Goal: Task Accomplishment & Management: Manage account settings

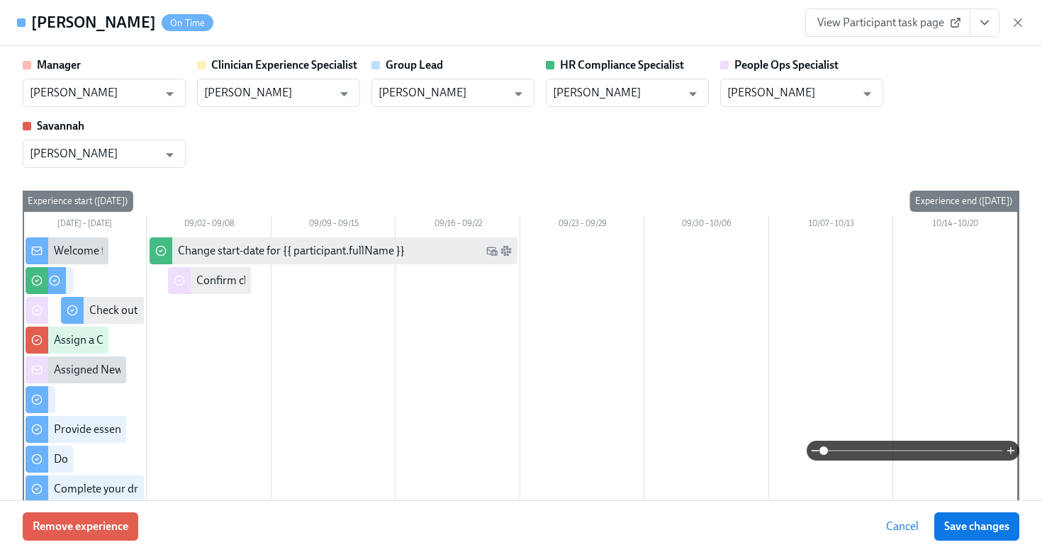
scroll to position [385, 0]
click at [1017, 22] on icon "button" at bounding box center [1017, 22] width 7 height 7
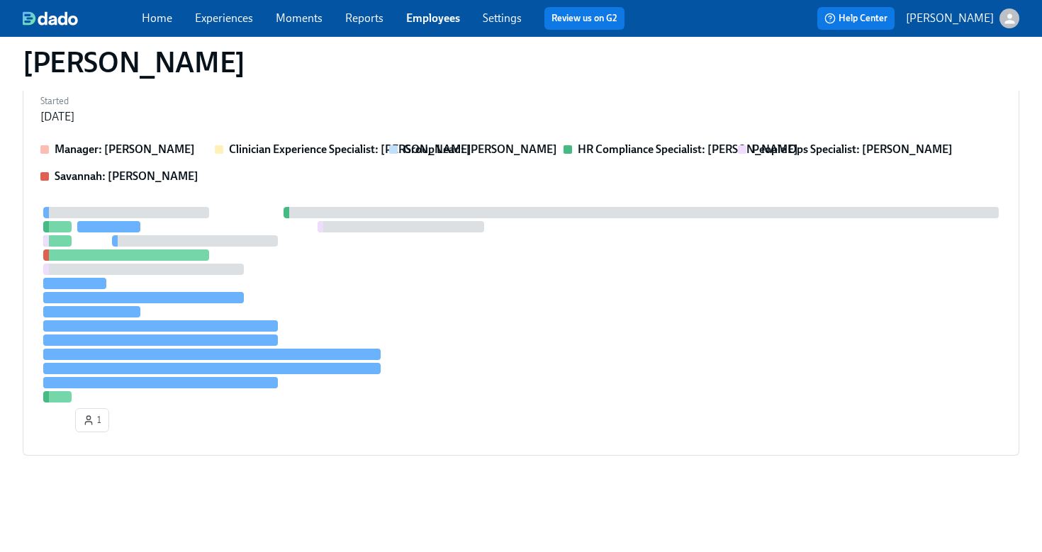
click at [434, 16] on link "Employees" at bounding box center [433, 17] width 54 height 13
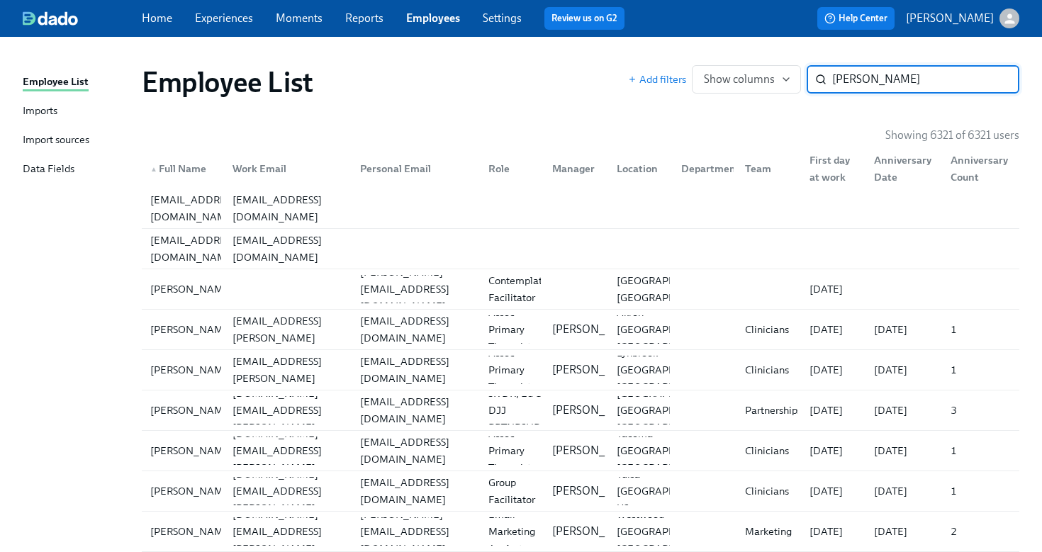
type input "[PERSON_NAME]"
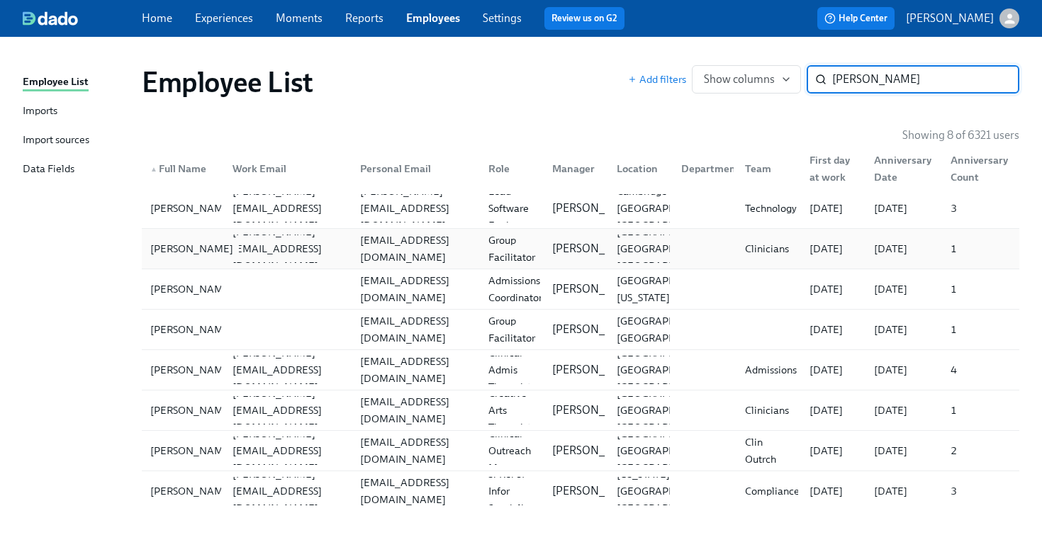
click at [191, 244] on div "[PERSON_NAME]" at bounding box center [192, 248] width 94 height 17
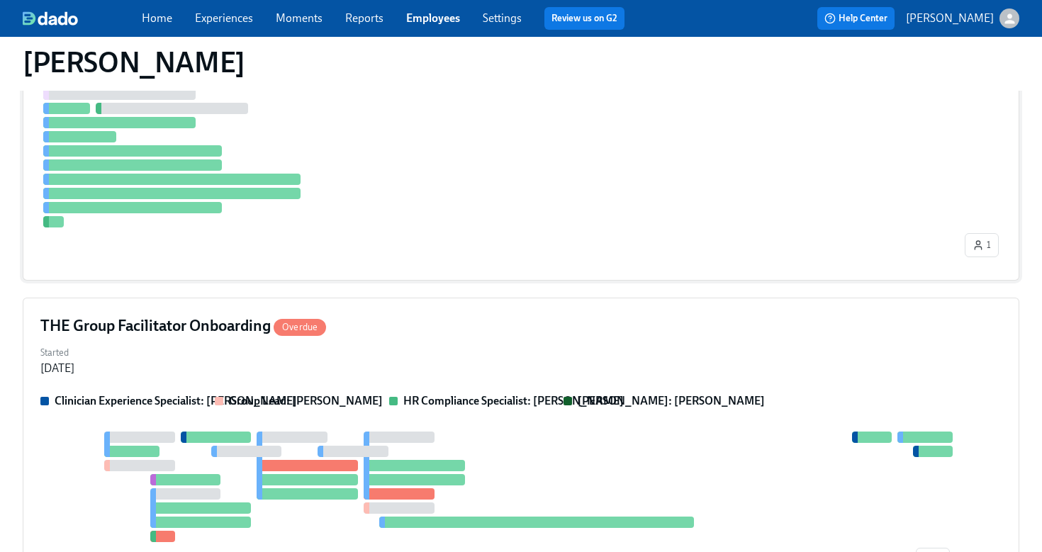
scroll to position [517, 0]
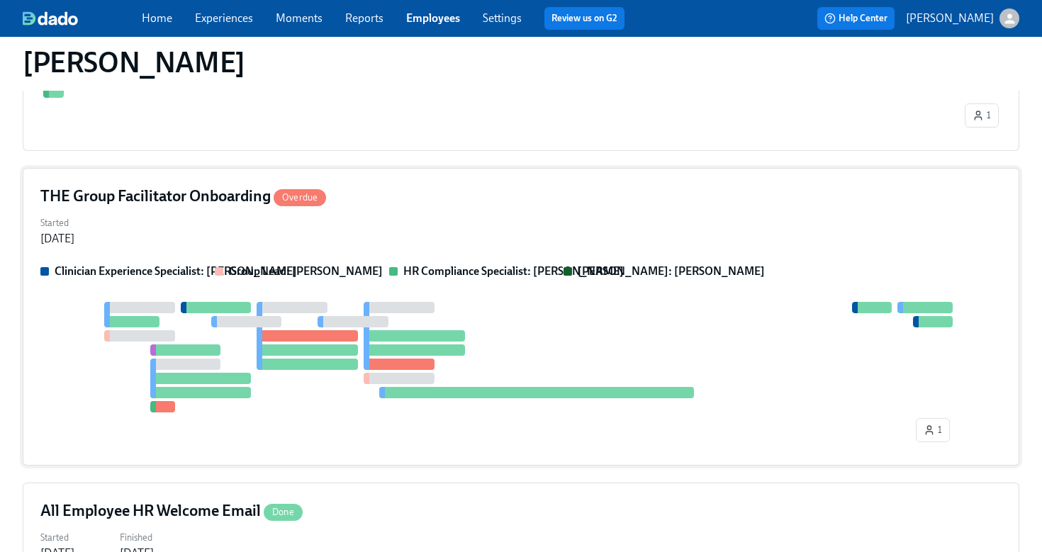
click at [569, 238] on div "Started [DATE]" at bounding box center [520, 230] width 961 height 34
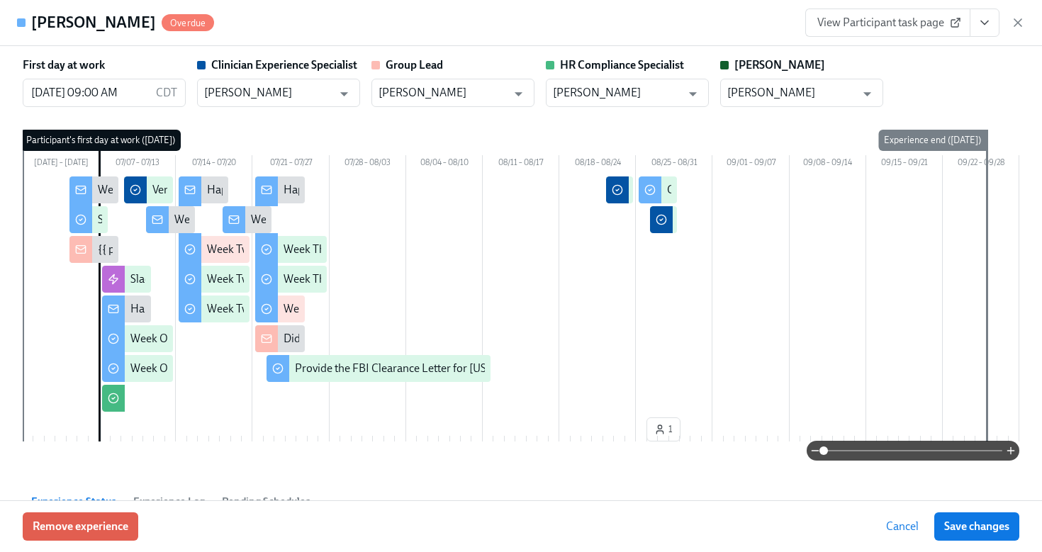
click at [979, 21] on icon "View task page" at bounding box center [984, 23] width 14 height 14
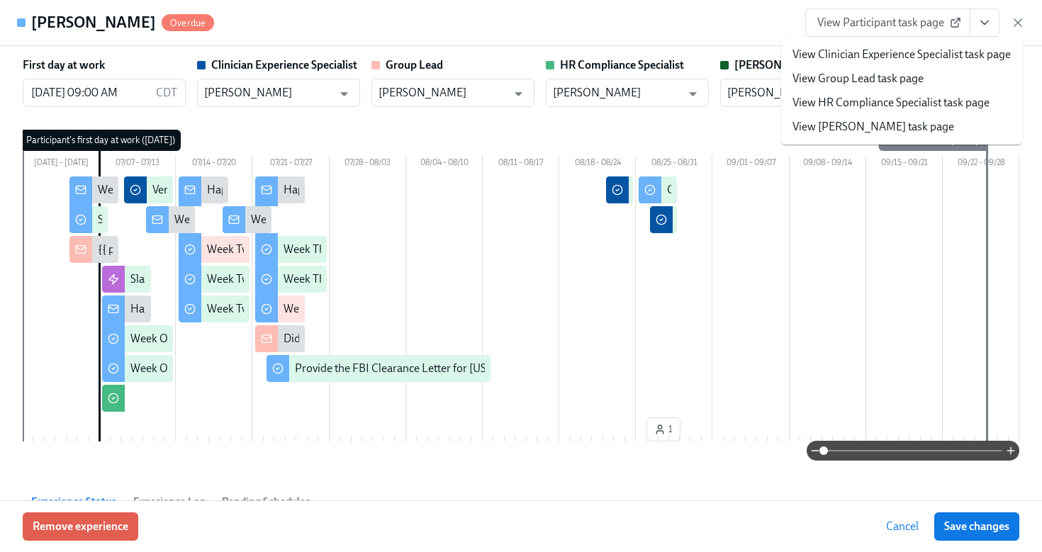
click at [945, 100] on link "View HR Compliance Specialist task page" at bounding box center [890, 103] width 197 height 16
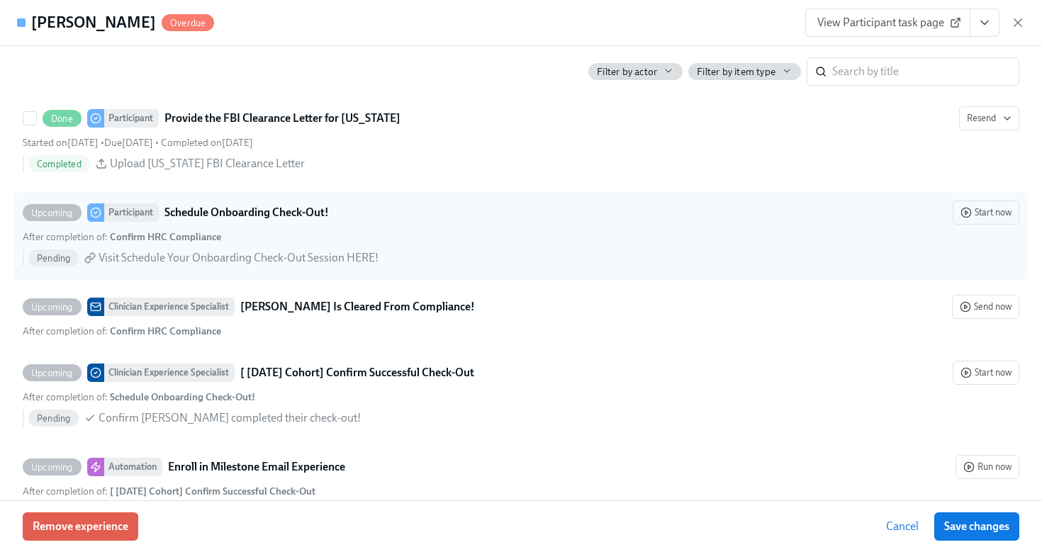
scroll to position [2947, 0]
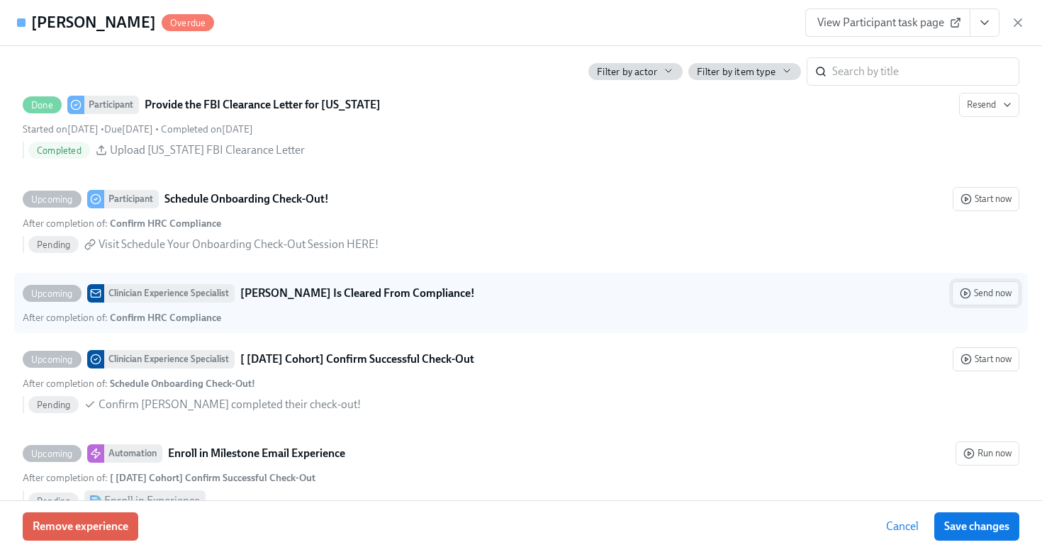
click at [995, 305] on button "Send now" at bounding box center [985, 293] width 67 height 24
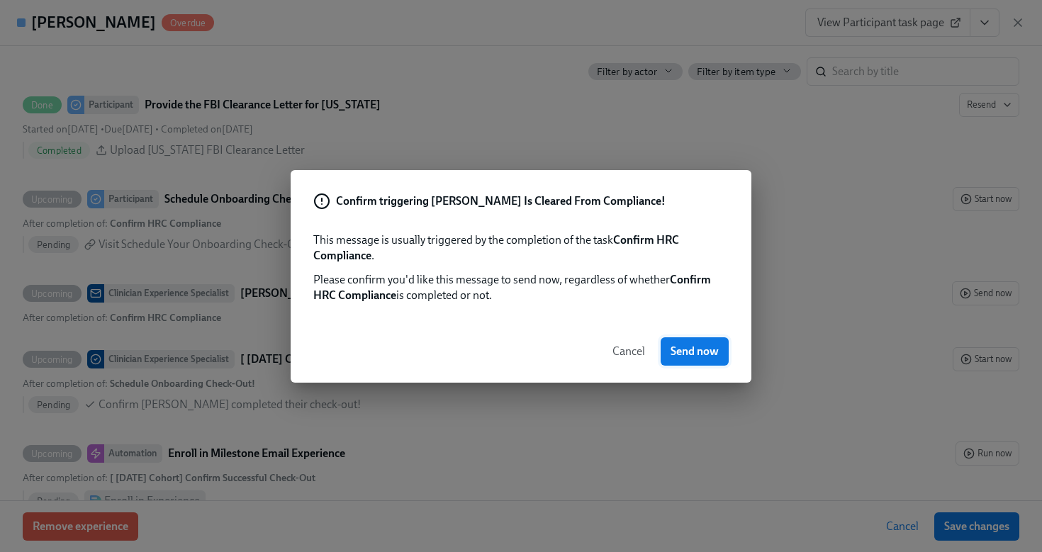
click at [704, 348] on span "Send now" at bounding box center [694, 351] width 48 height 14
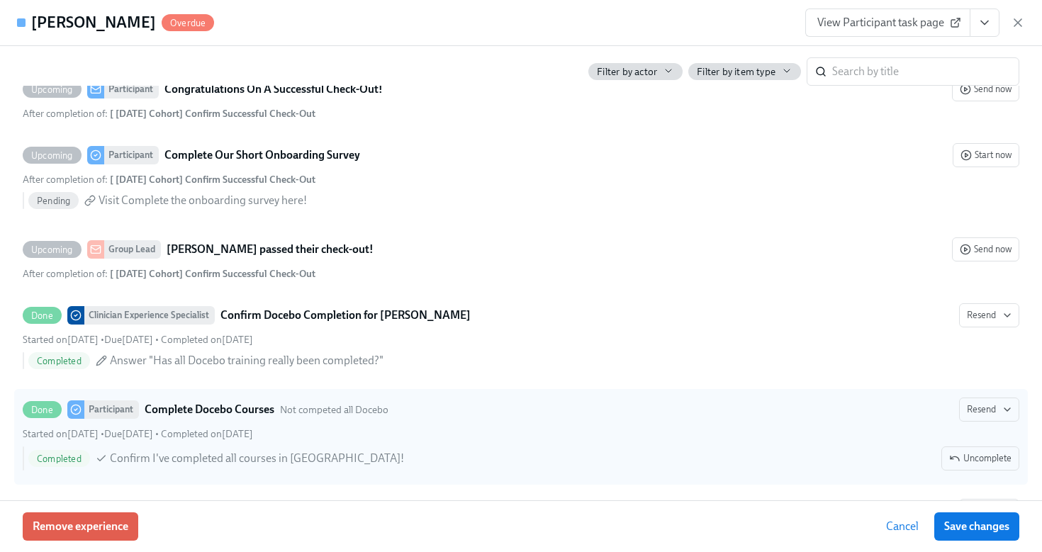
scroll to position [3395, 0]
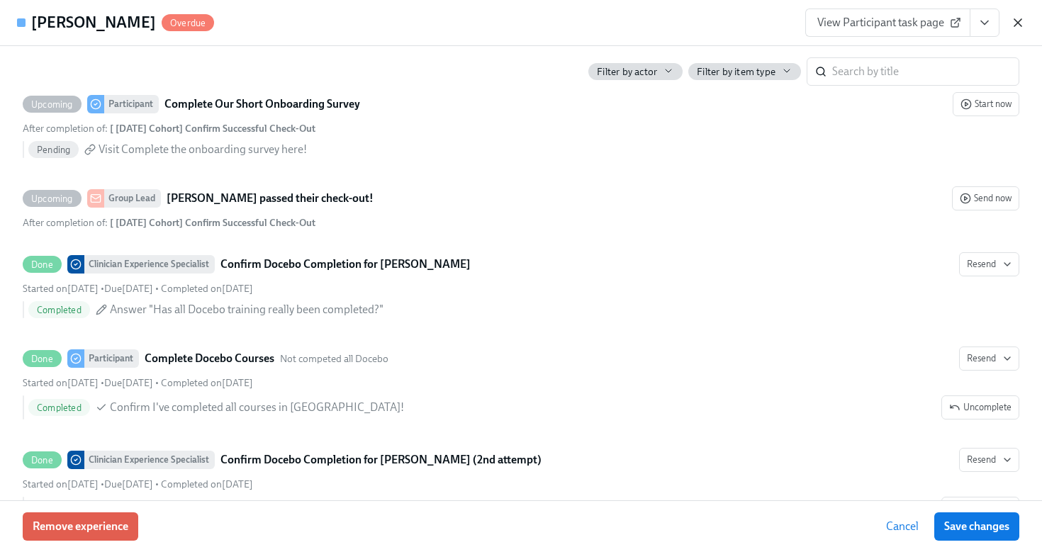
click at [1018, 19] on icon "button" at bounding box center [1017, 23] width 14 height 14
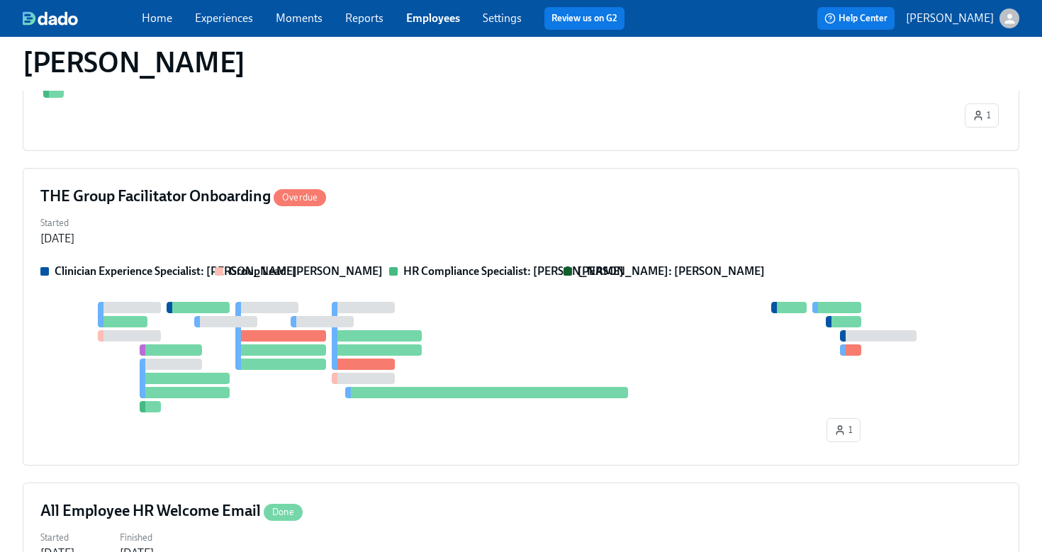
click at [161, 19] on link "Home" at bounding box center [157, 17] width 30 height 13
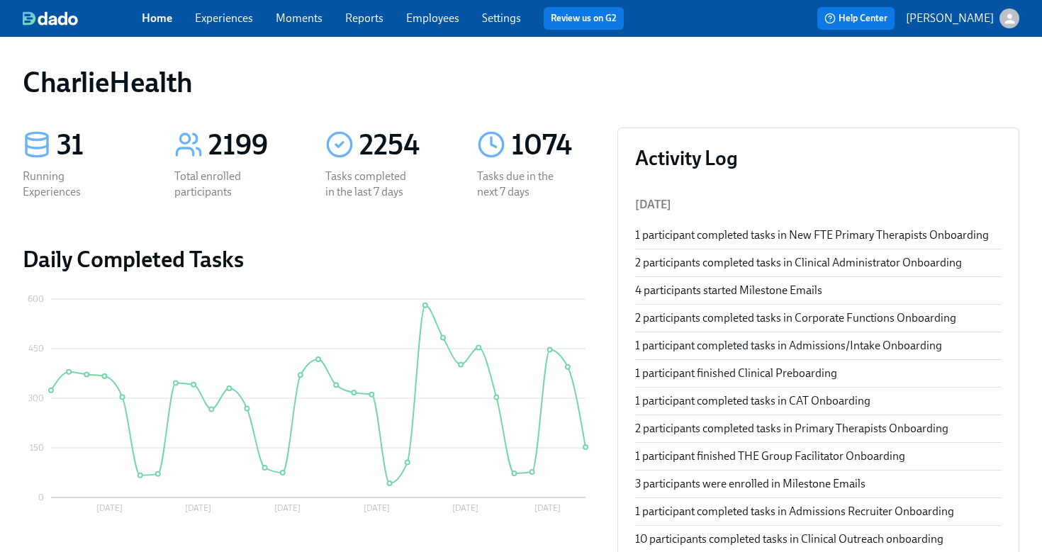
click at [443, 24] on link "Employees" at bounding box center [432, 17] width 53 height 13
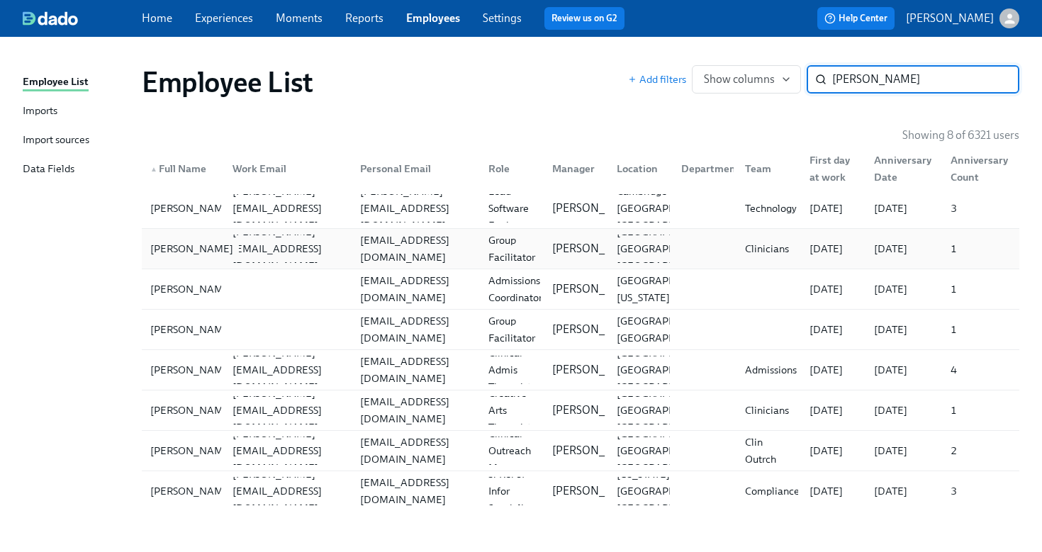
type input "[PERSON_NAME]"
click at [217, 238] on div "[PERSON_NAME]" at bounding box center [183, 249] width 77 height 28
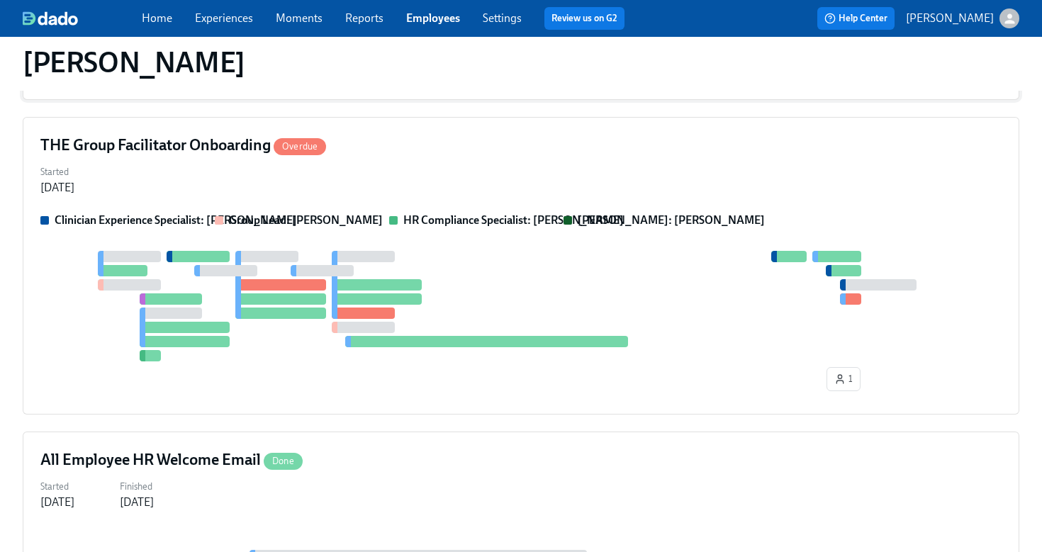
scroll to position [592, 0]
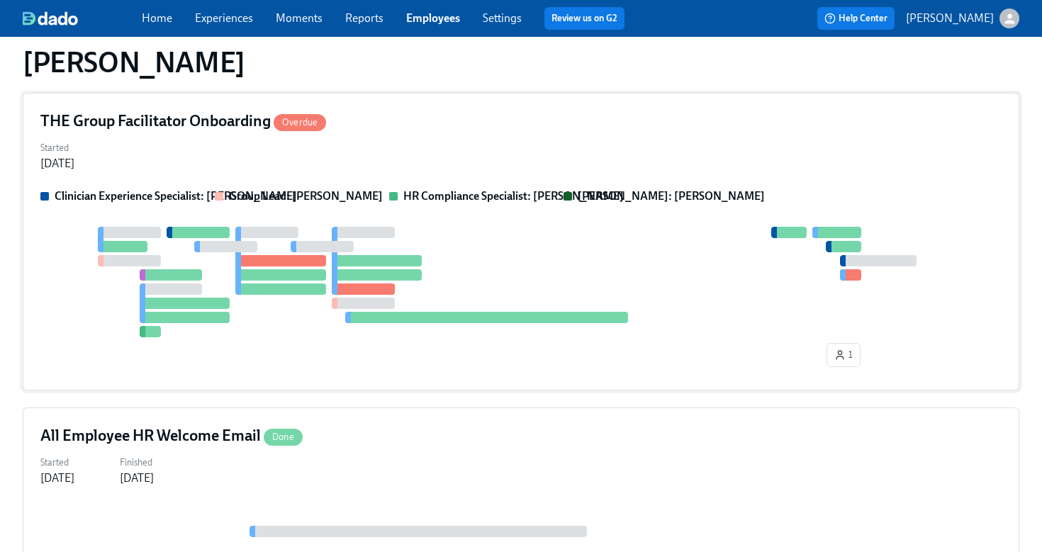
click at [665, 132] on div "THE Group Facilitator Onboarding Overdue Started [DATE] Clinician Experience Sp…" at bounding box center [521, 242] width 996 height 298
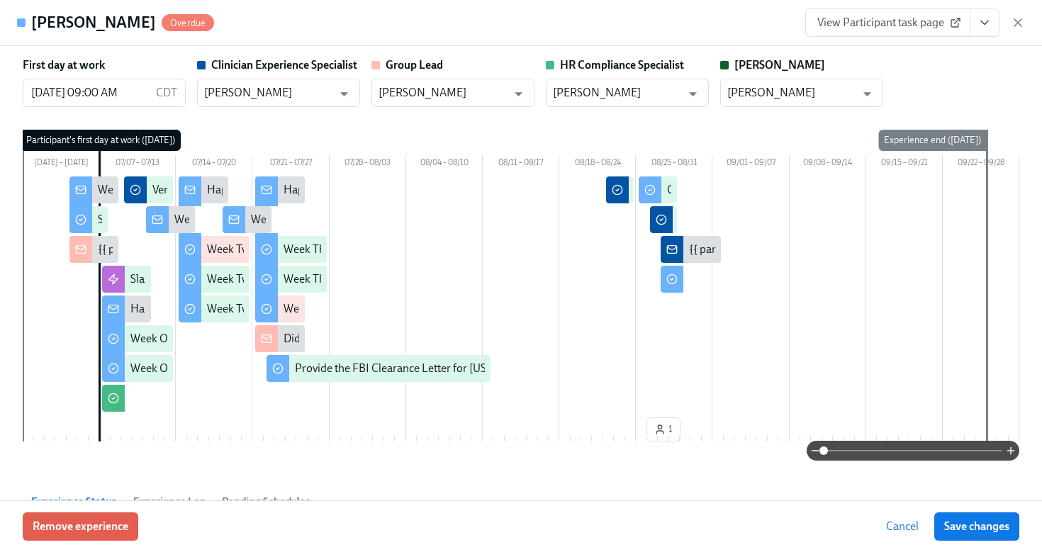
click at [991, 25] on icon "View task page" at bounding box center [984, 23] width 14 height 14
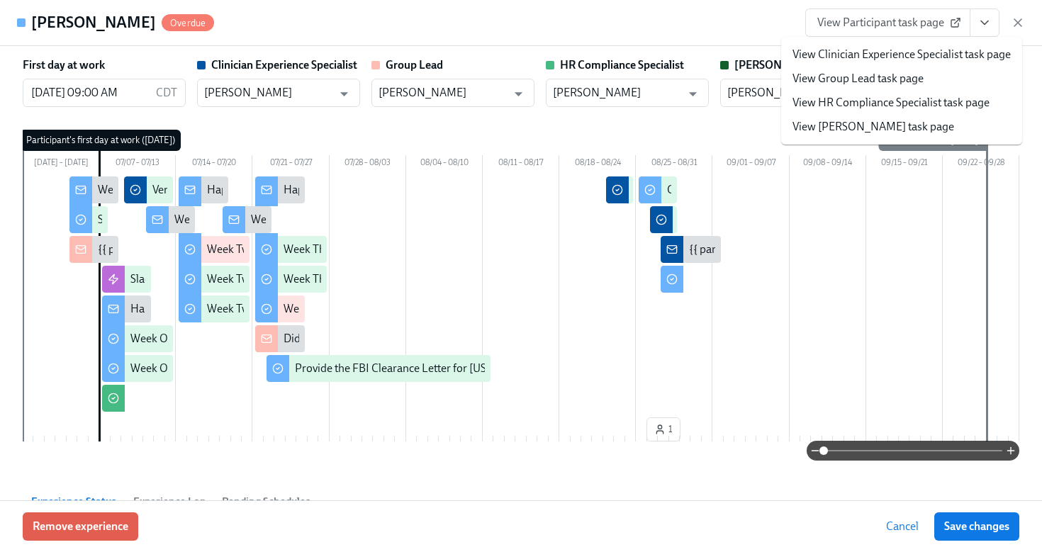
click at [937, 103] on link "View HR Compliance Specialist task page" at bounding box center [890, 103] width 197 height 16
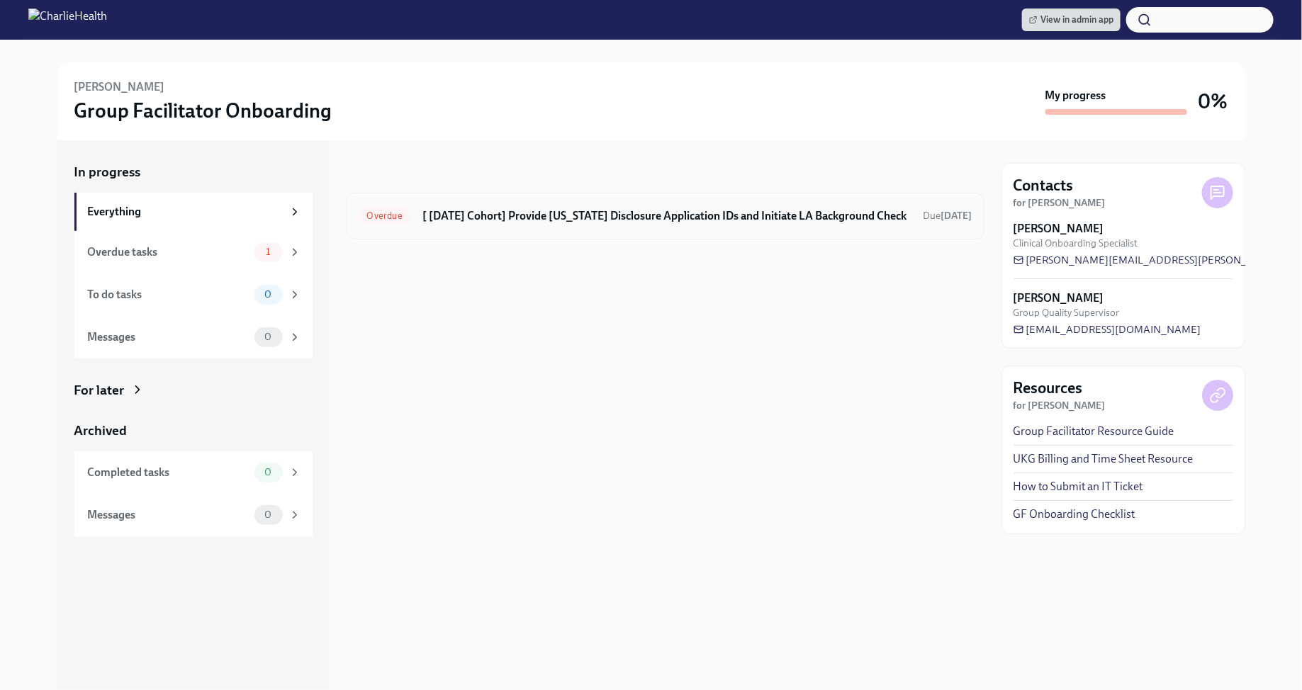
click at [587, 218] on h6 "[ [DATE] Cohort] Provide [US_STATE] Disclosure Application IDs and Initiate LA …" at bounding box center [667, 216] width 490 height 16
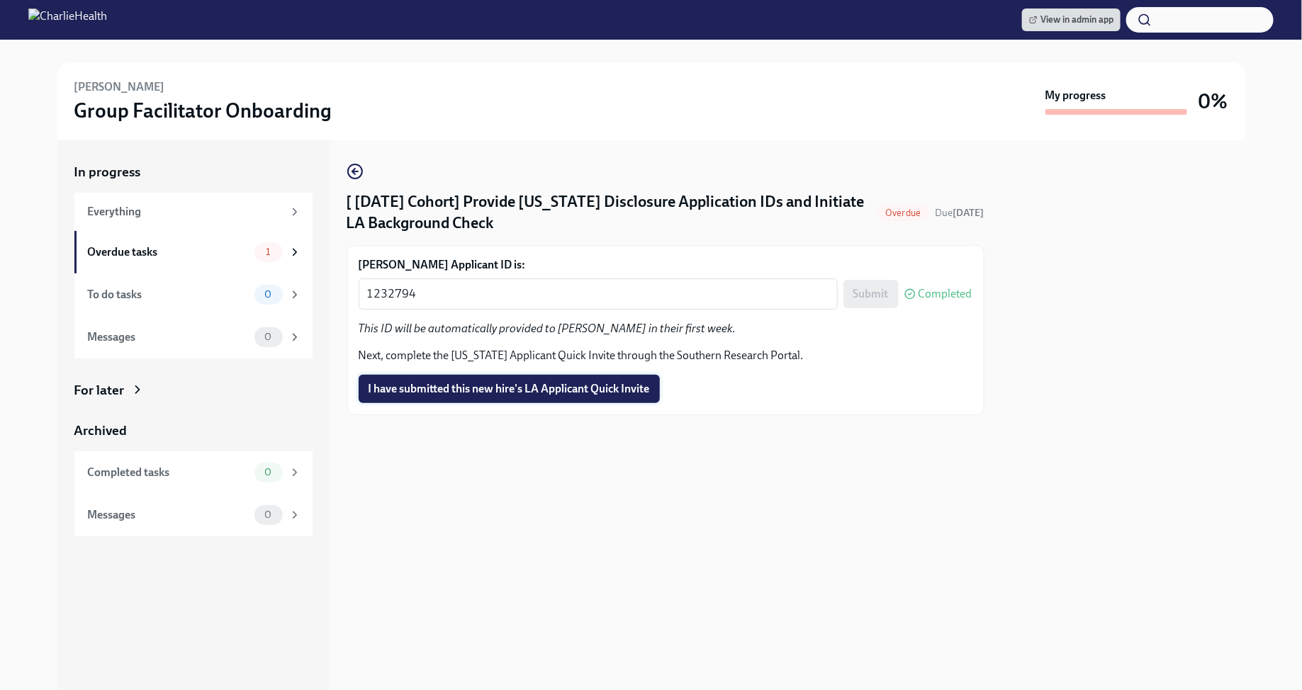
click at [466, 394] on span "I have submitted this new hire's LA Applicant Quick Invite" at bounding box center [508, 389] width 281 height 14
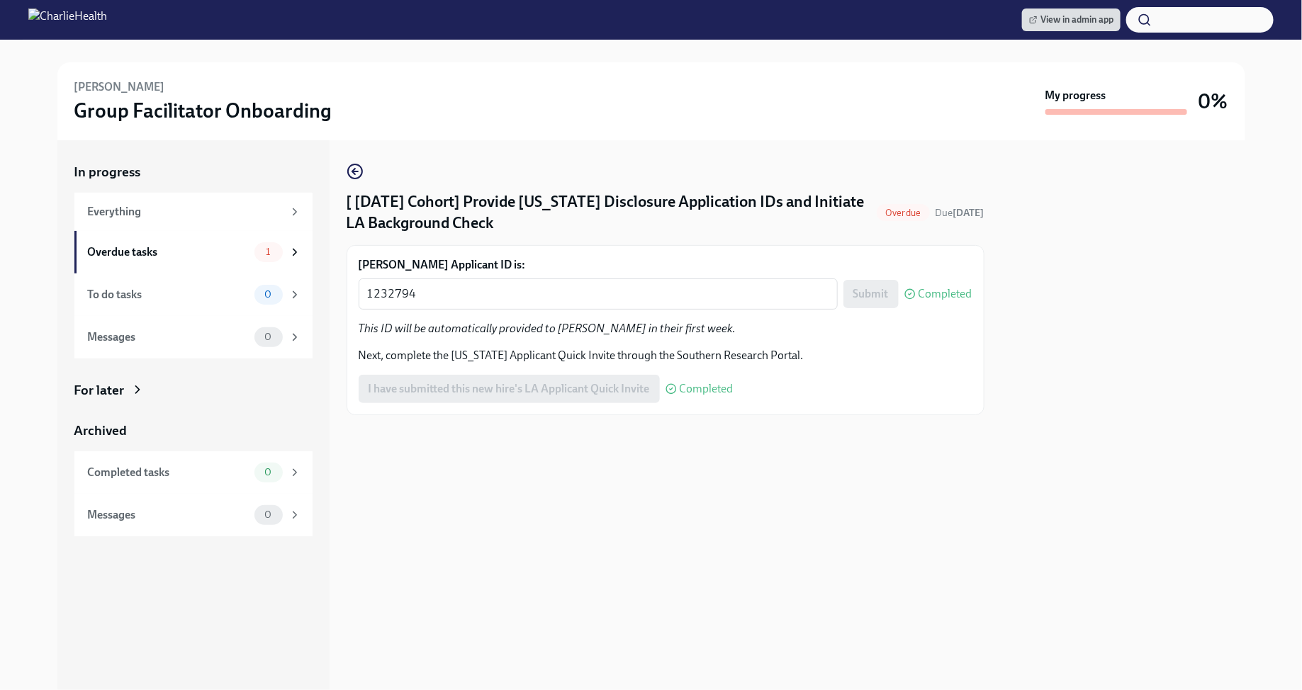
click at [133, 392] on icon at bounding box center [137, 390] width 14 height 14
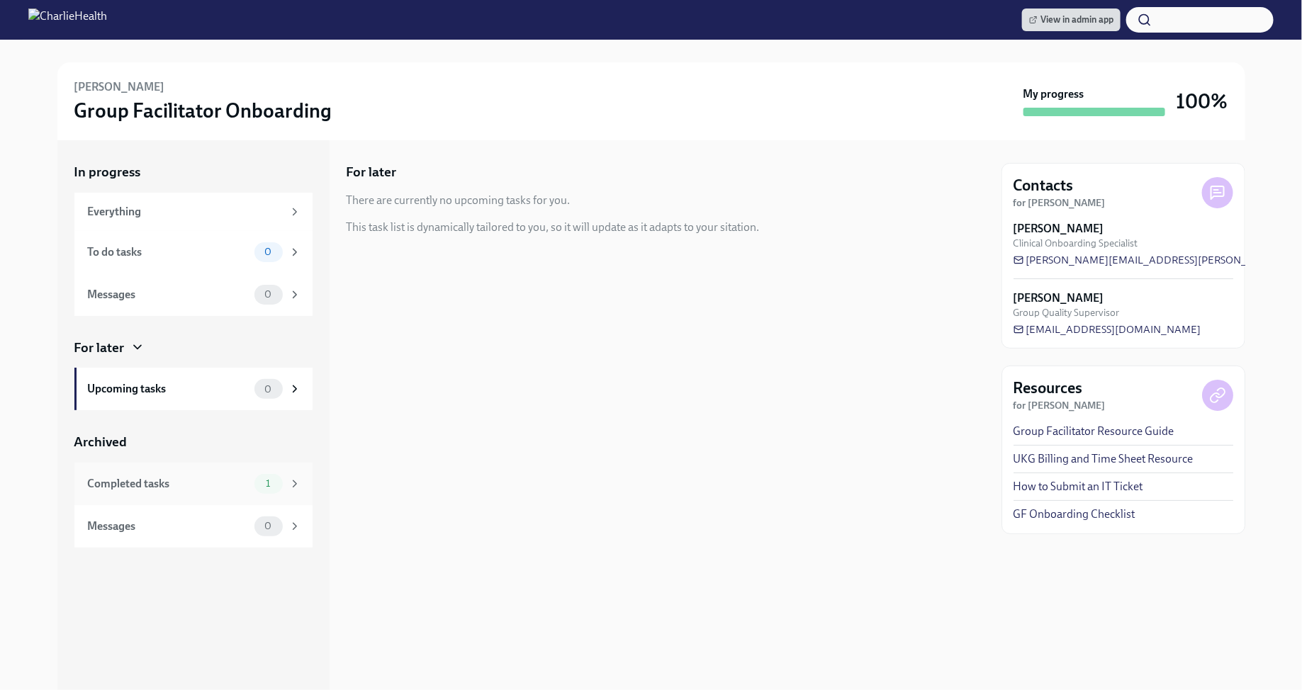
click at [243, 474] on div "Completed tasks 1" at bounding box center [194, 484] width 213 height 20
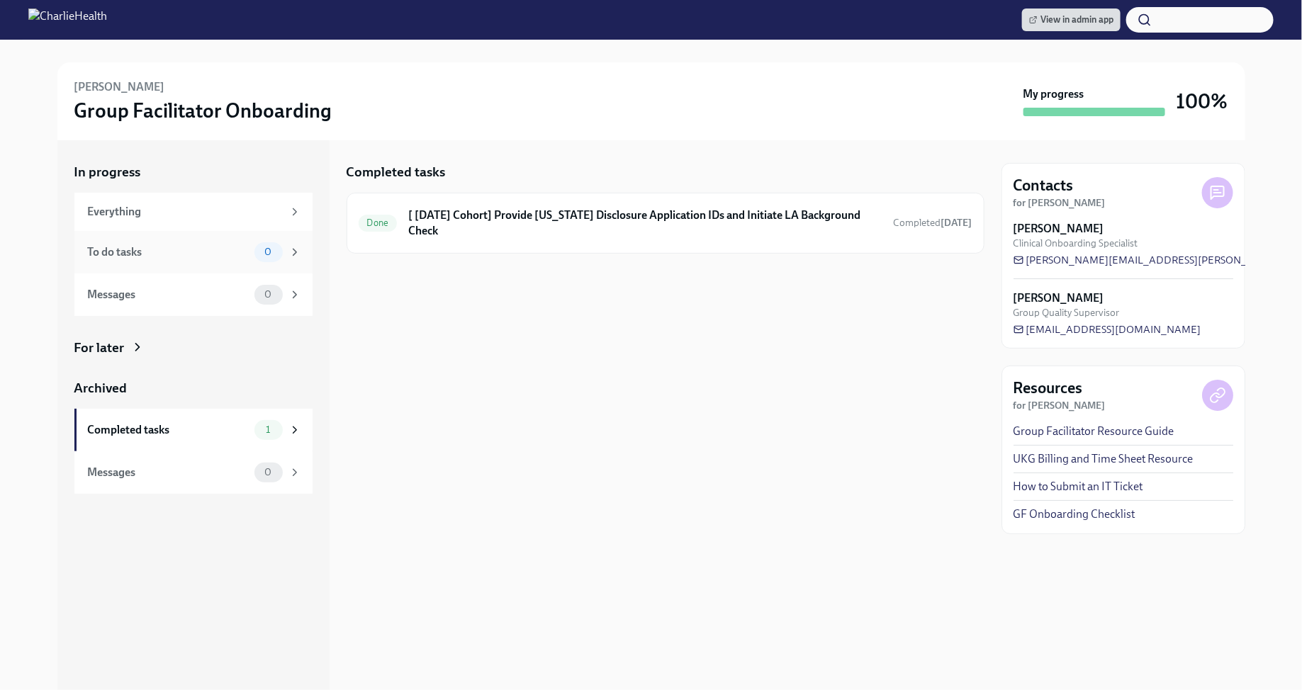
click at [246, 254] on div "To do tasks" at bounding box center [168, 252] width 161 height 16
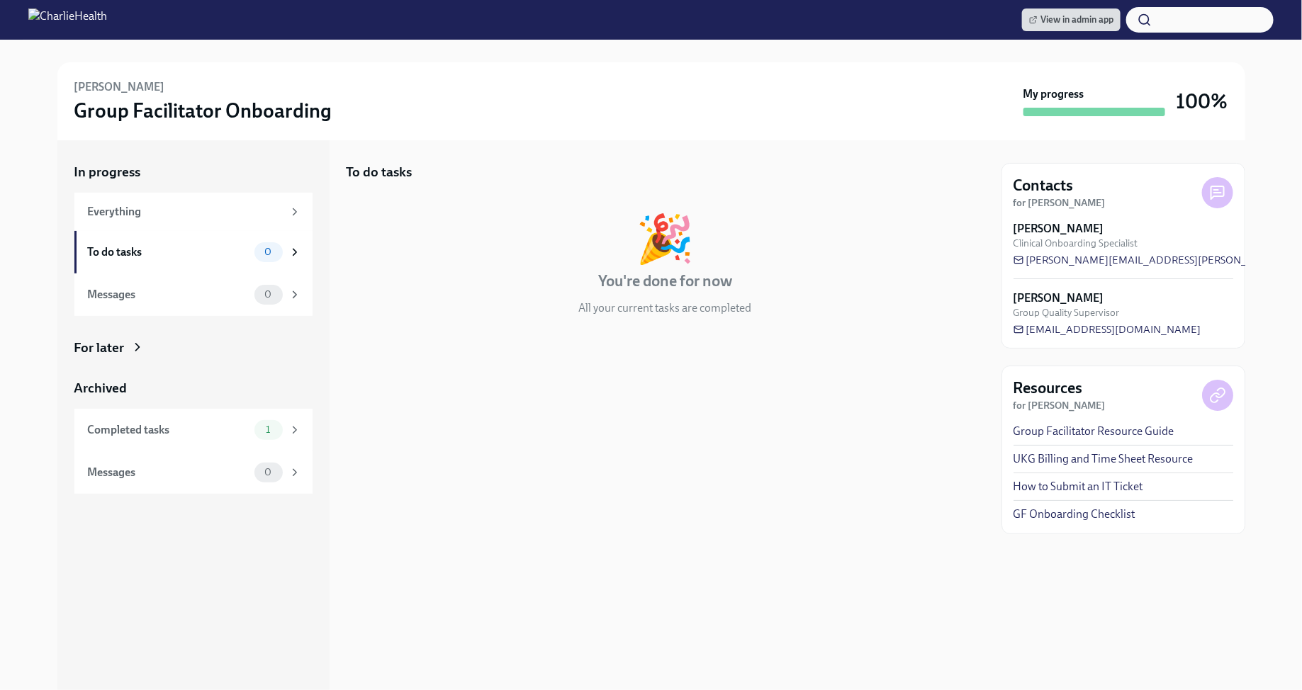
click at [132, 343] on icon at bounding box center [137, 347] width 14 height 14
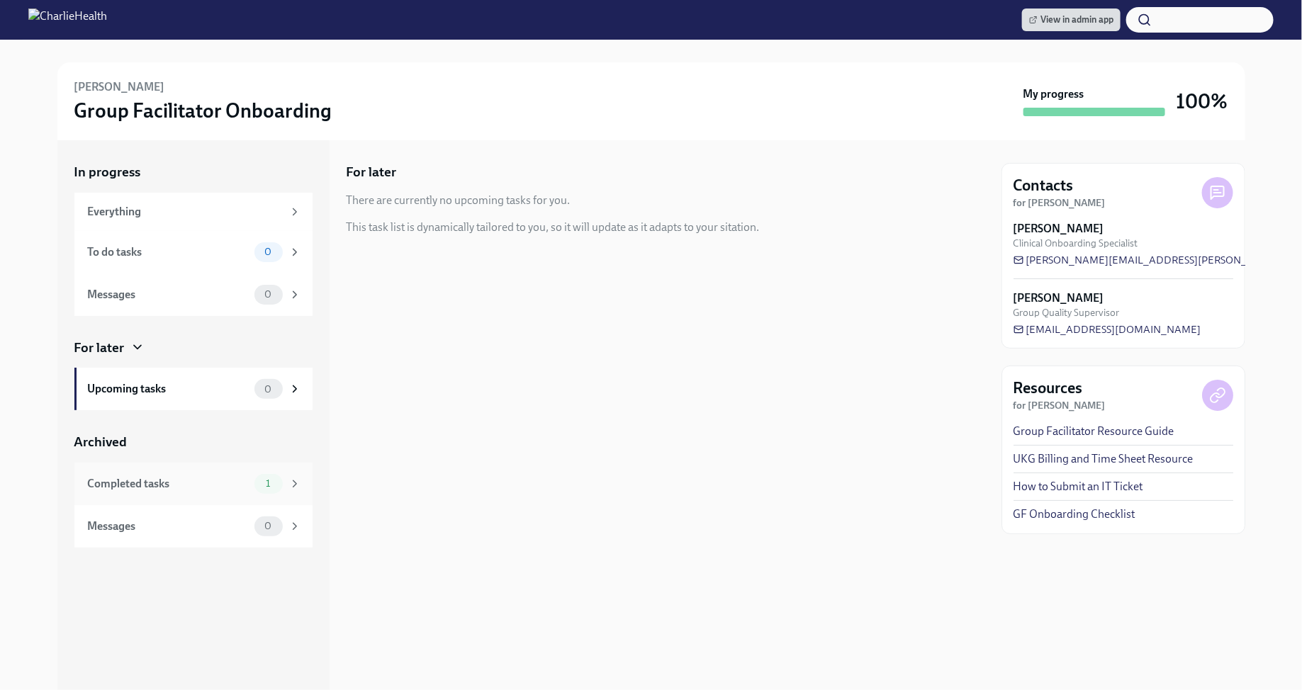
click at [261, 487] on span "1" at bounding box center [267, 483] width 21 height 11
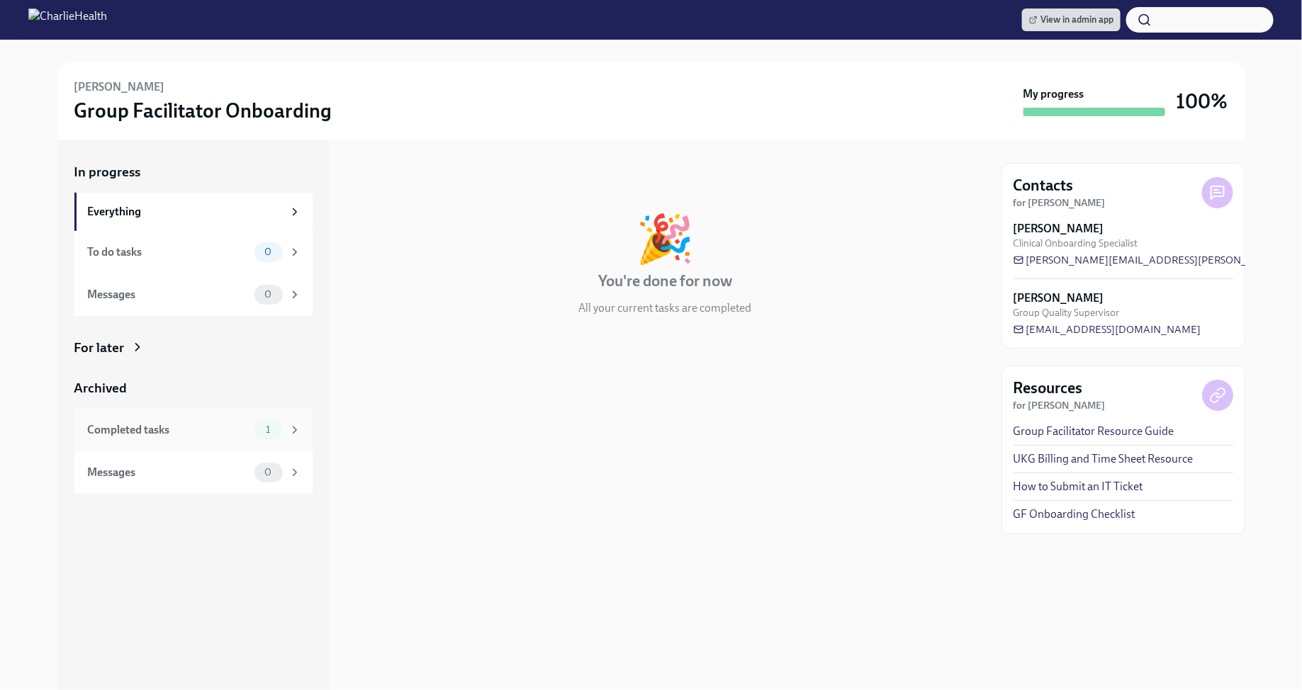
click at [288, 429] on icon at bounding box center [294, 430] width 13 height 13
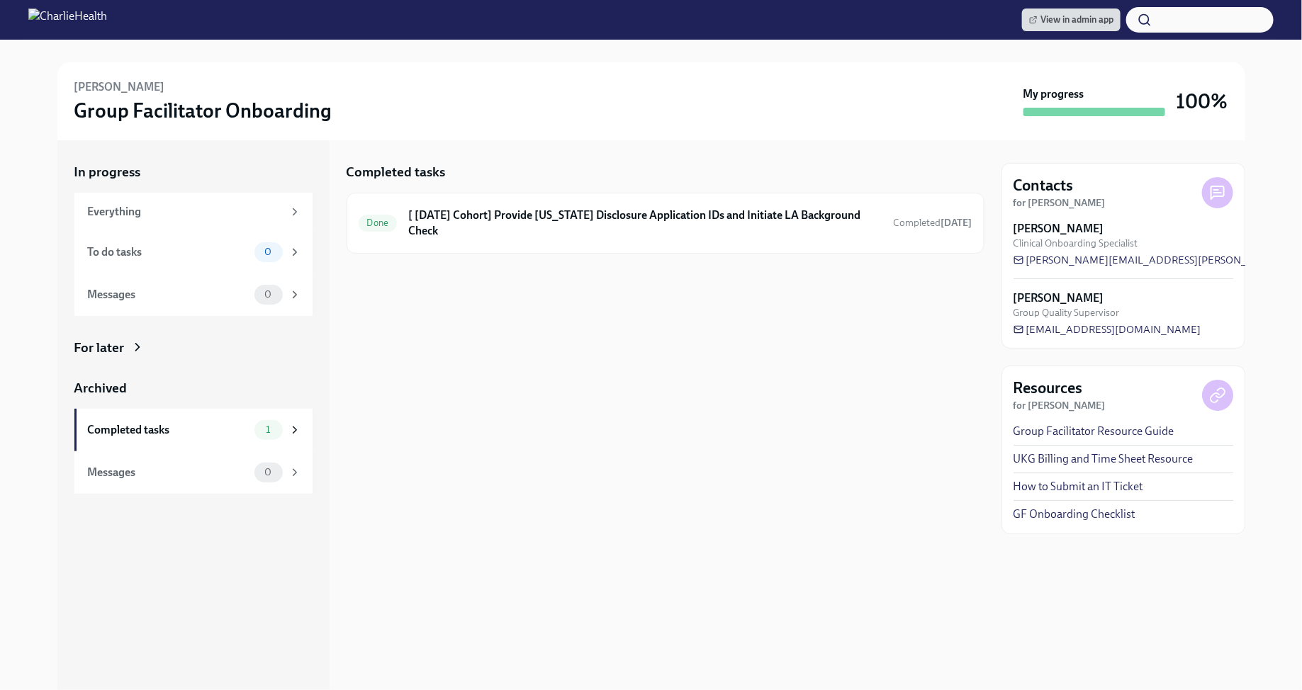
click at [90, 344] on div "For later" at bounding box center [99, 348] width 50 height 18
